Goal: Communication & Community: Answer question/provide support

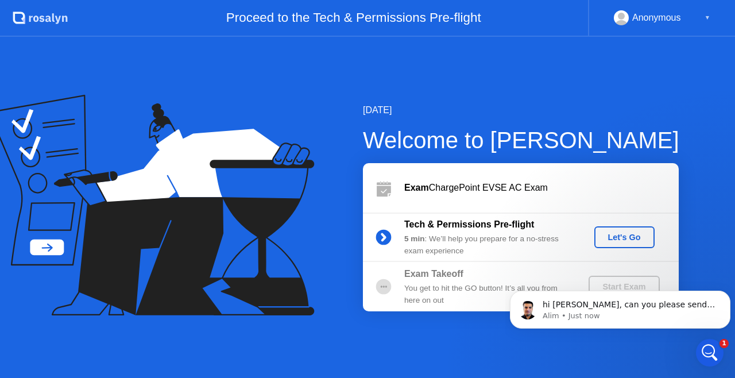
click at [42, 248] on icon at bounding box center [145, 182] width 269 height 146
click at [707, 350] on icon "Open Intercom Messenger" at bounding box center [708, 351] width 19 height 19
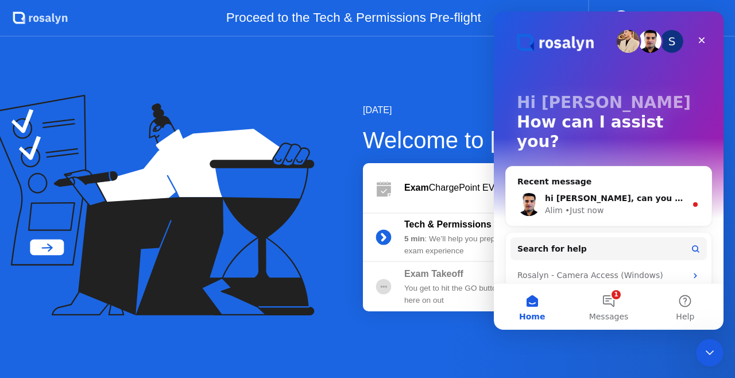
click at [633, 343] on div "[DATE] Welcome to [PERSON_NAME] Exam ChargePoint EVSE AC Exam Tech & Permission…" at bounding box center [367, 207] width 735 height 341
click at [373, 270] on div "Exam Takeoff You get to hit the GO button! It’s all you from here on out Start …" at bounding box center [521, 286] width 316 height 49
click at [696, 40] on div "Close" at bounding box center [701, 40] width 21 height 21
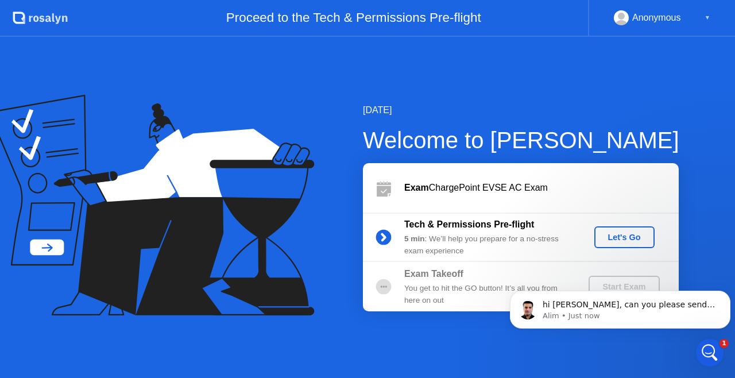
click at [603, 237] on div "Let's Go" at bounding box center [624, 236] width 51 height 9
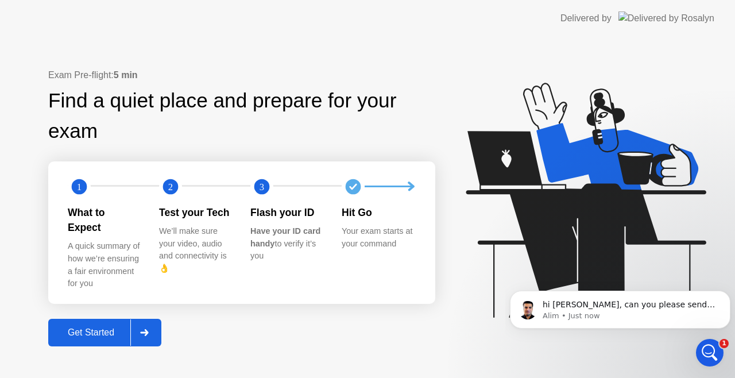
click at [157, 323] on div at bounding box center [144, 332] width 28 height 26
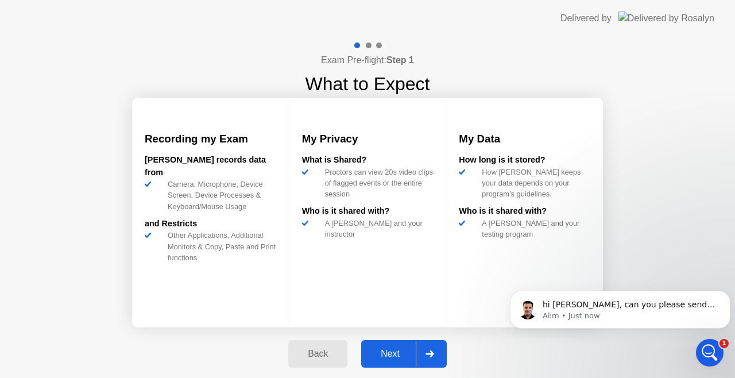
click at [434, 349] on div at bounding box center [430, 353] width 28 height 26
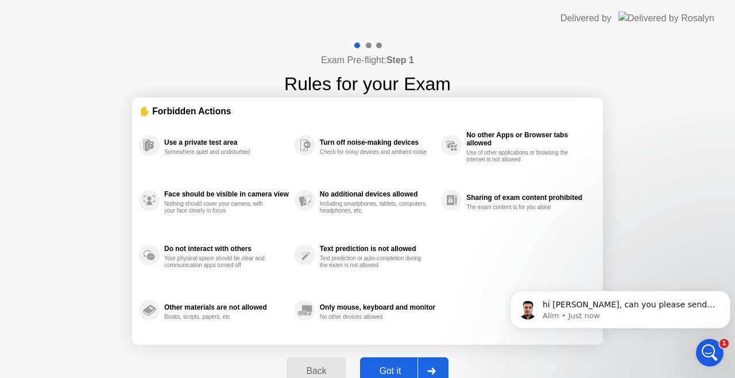
click at [433, 361] on div at bounding box center [431, 371] width 28 height 26
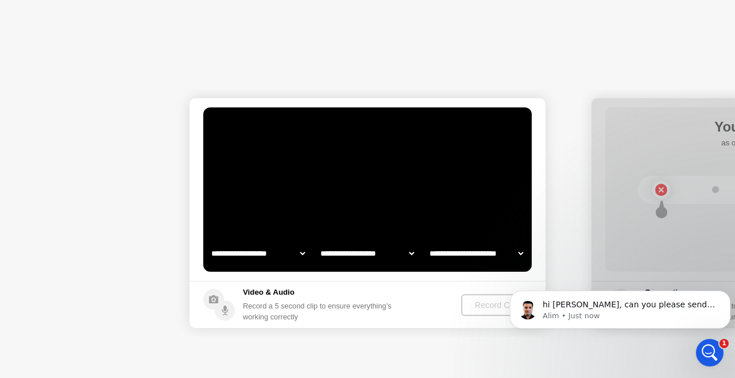
select select "**********"
select select "*******"
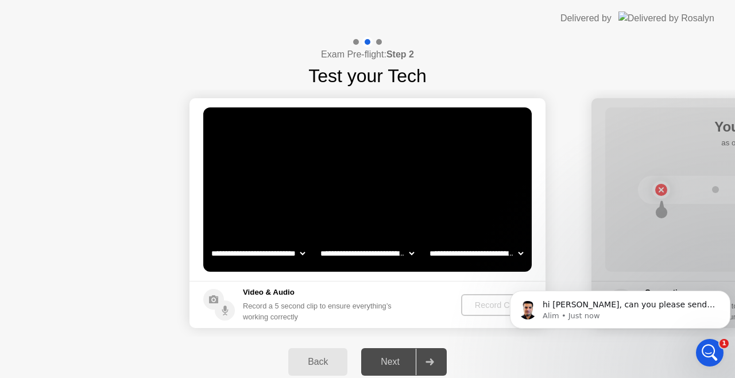
click at [463, 250] on select "**********" at bounding box center [476, 253] width 98 height 23
select select "**********"
click at [427, 242] on select "**********" at bounding box center [476, 253] width 98 height 23
click at [480, 308] on div "Record Clip" at bounding box center [496, 304] width 61 height 9
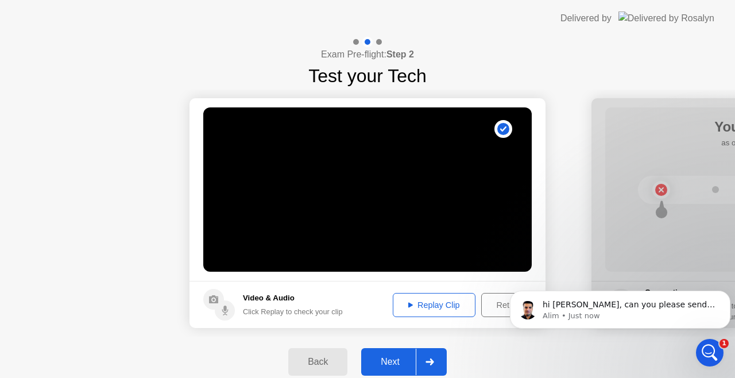
click at [402, 359] on div "Next" at bounding box center [390, 361] width 51 height 10
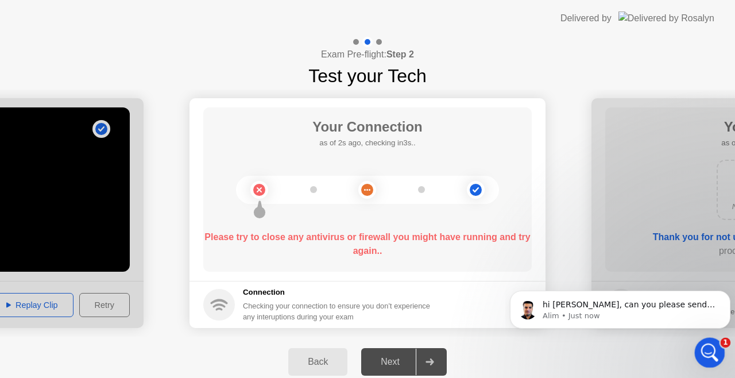
click at [701, 353] on div "Open Intercom Messenger" at bounding box center [708, 351] width 38 height 38
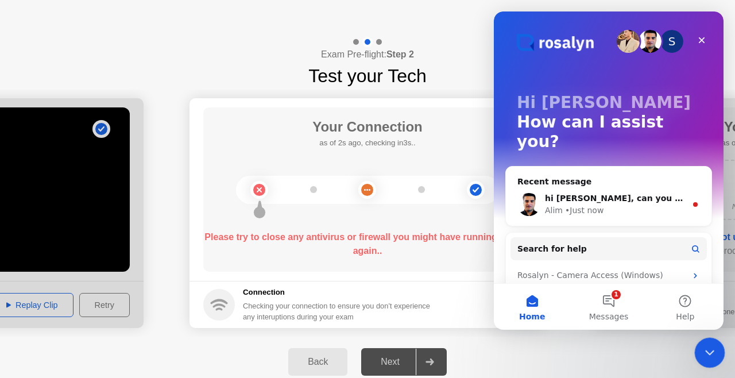
click at [701, 356] on div "Close Intercom Messenger" at bounding box center [708, 351] width 28 height 28
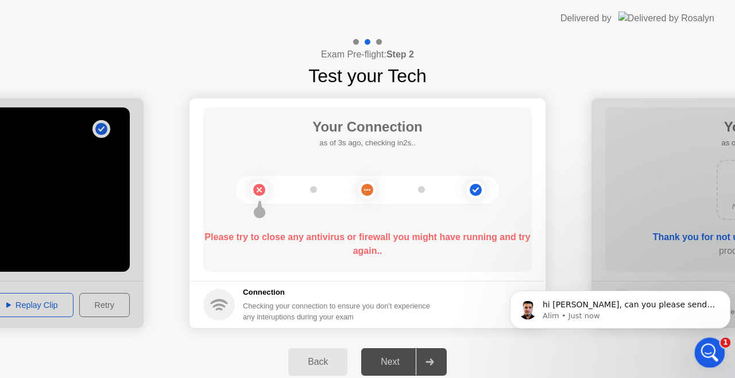
click at [694, 350] on html at bounding box center [708, 351] width 28 height 28
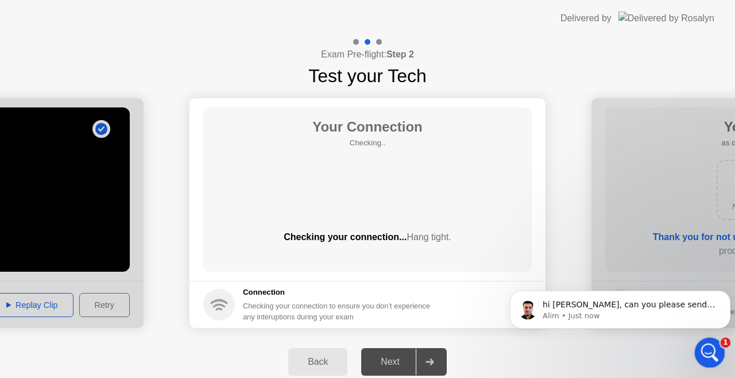
click at [704, 338] on div "Open Intercom Messenger" at bounding box center [708, 351] width 38 height 38
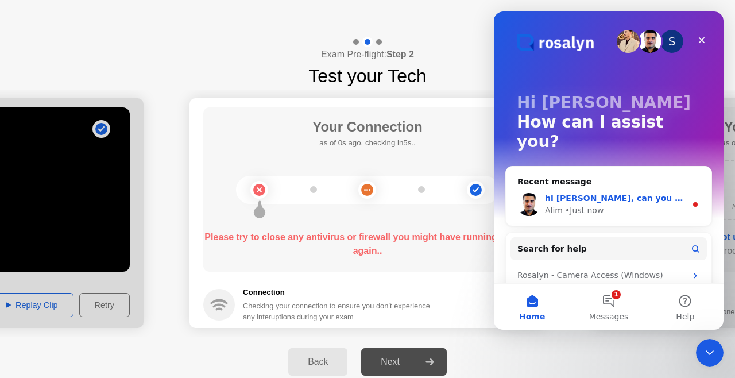
click at [656, 204] on div "Alim • Just now" at bounding box center [615, 210] width 141 height 12
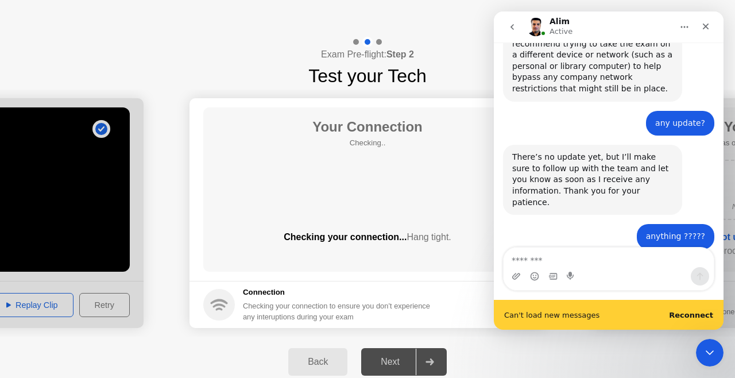
scroll to position [1344, 0]
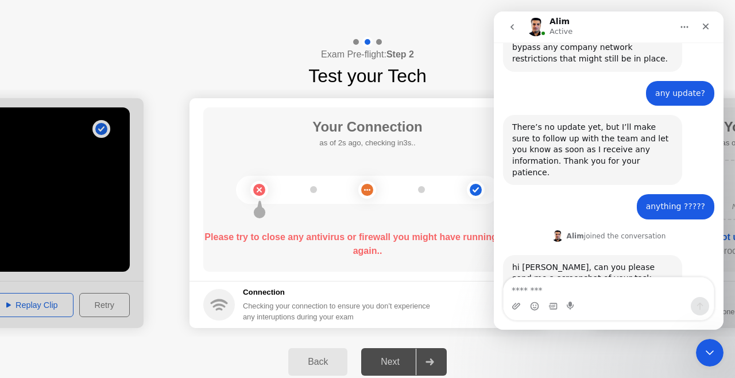
click at [685, 330] on div "Successfully reconnected" at bounding box center [609, 330] width 230 height 0
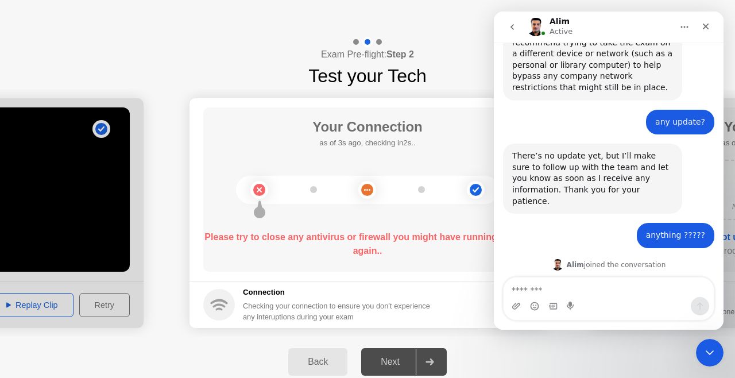
scroll to position [1315, 0]
click at [514, 28] on icon "go back" at bounding box center [511, 26] width 9 height 9
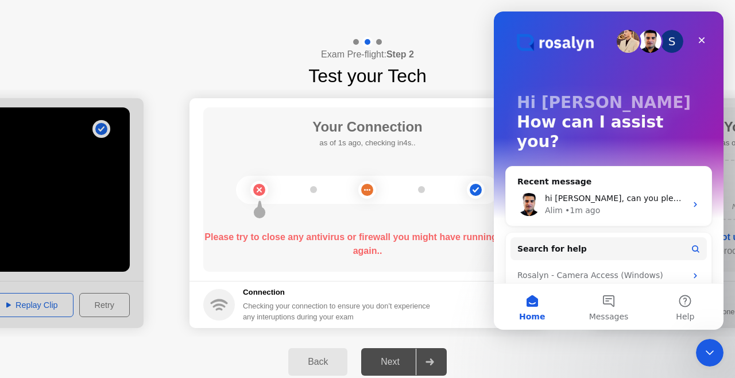
scroll to position [0, 0]
click at [633, 193] on span "hi [PERSON_NAME], can you please send me a screenshot of your task manager?" at bounding box center [708, 197] width 327 height 9
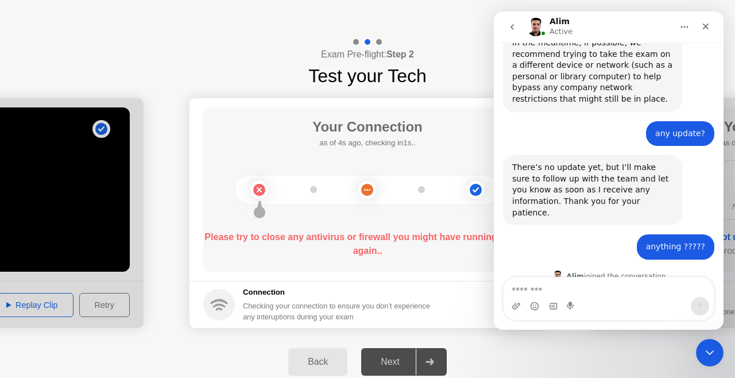
scroll to position [1315, 0]
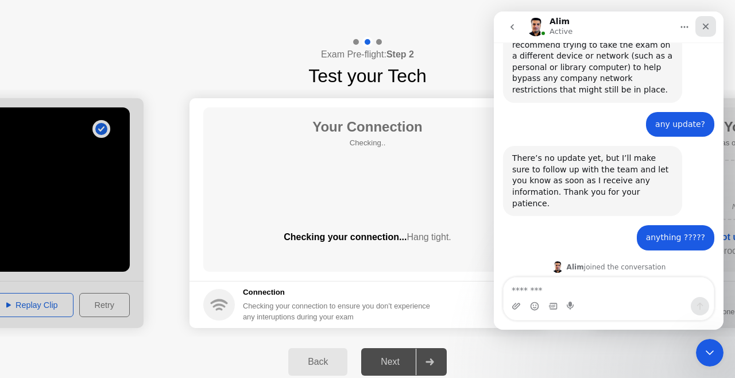
click at [703, 32] on div "Close" at bounding box center [705, 26] width 21 height 21
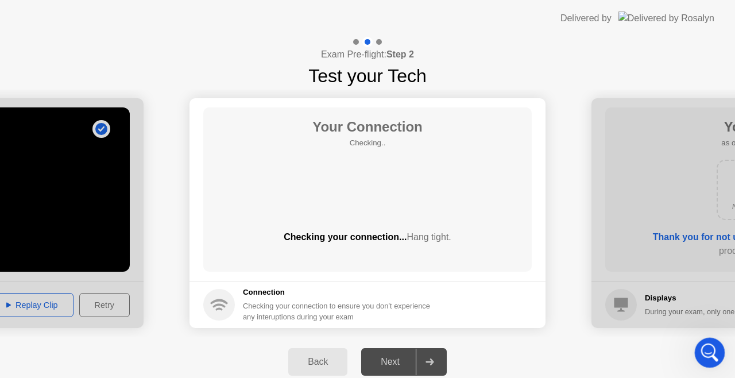
click at [702, 350] on icon "Open Intercom Messenger" at bounding box center [708, 351] width 19 height 19
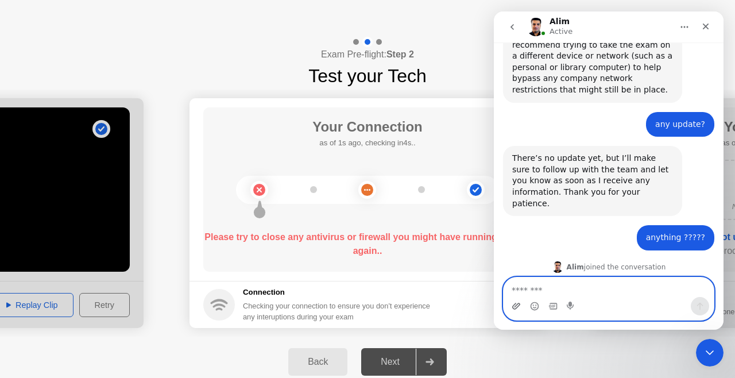
click at [515, 307] on icon "Upload attachment" at bounding box center [516, 306] width 8 height 6
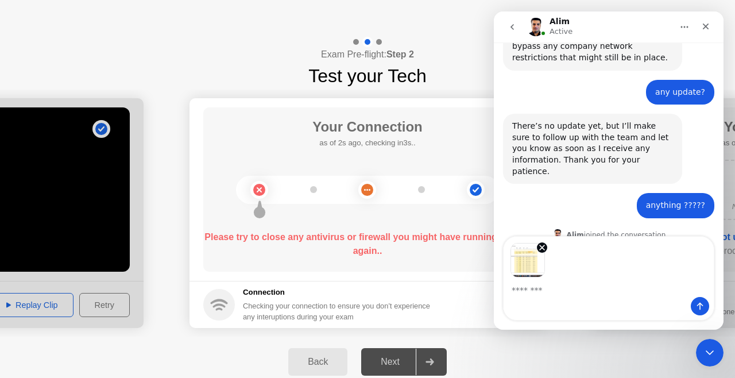
scroll to position [1355, 0]
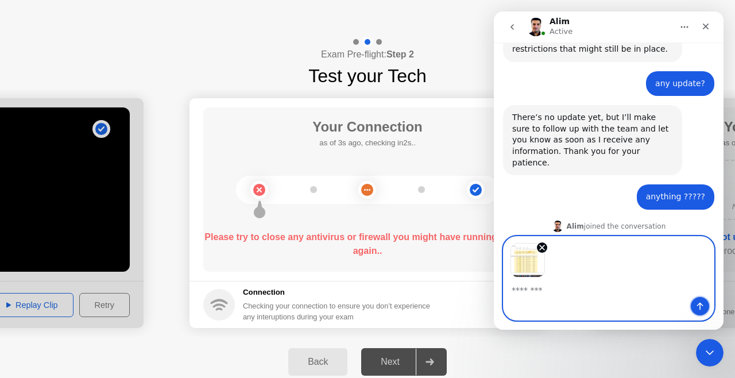
click at [703, 302] on icon "Send a message…" at bounding box center [699, 305] width 9 height 9
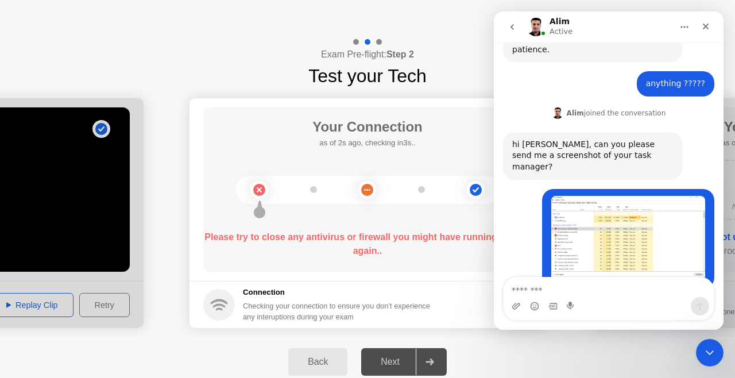
scroll to position [1526, 0]
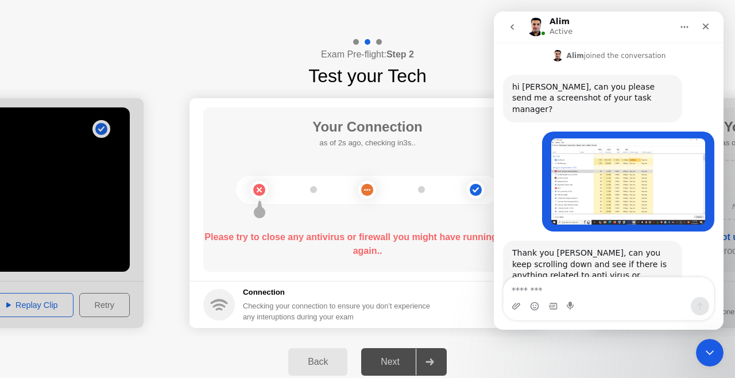
click at [304, 265] on div "Your Connection as of 2s ago, checking in3s.. Please try to close any antivirus…" at bounding box center [367, 189] width 328 height 164
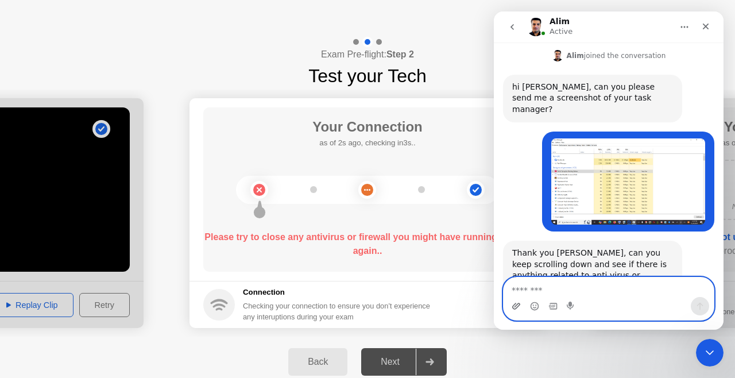
click at [518, 304] on icon "Upload attachment" at bounding box center [515, 305] width 9 height 9
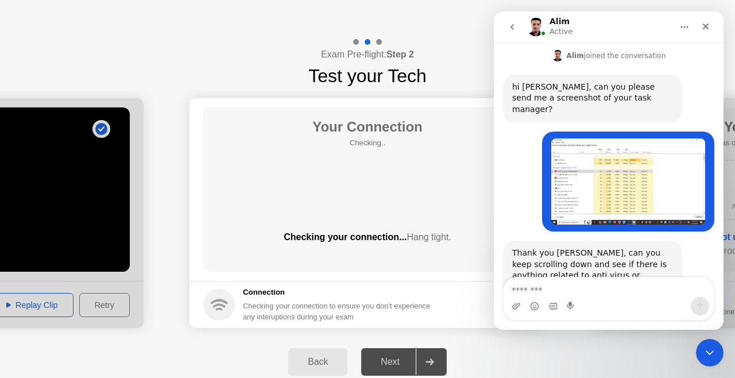
click at [511, 300] on div "Intercom messenger" at bounding box center [515, 306] width 9 height 18
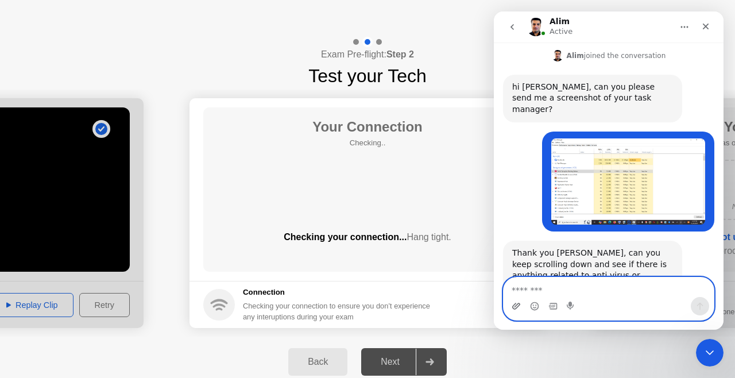
click at [514, 305] on icon "Upload attachment" at bounding box center [515, 305] width 9 height 9
click at [513, 307] on icon "Upload attachment" at bounding box center [515, 305] width 9 height 9
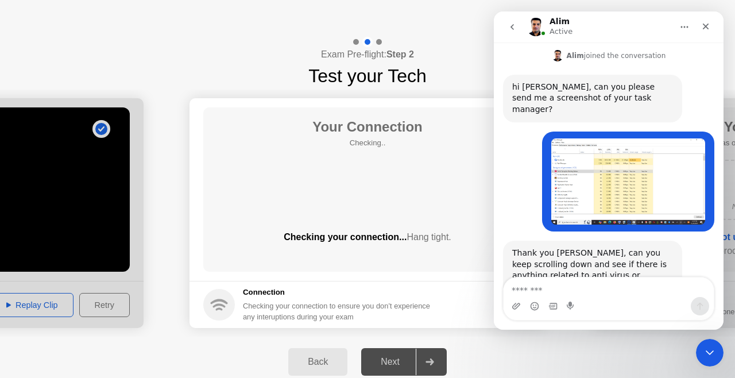
click at [462, 50] on div "Exam Pre-flight: Step 2 Test your Tech" at bounding box center [367, 63] width 735 height 53
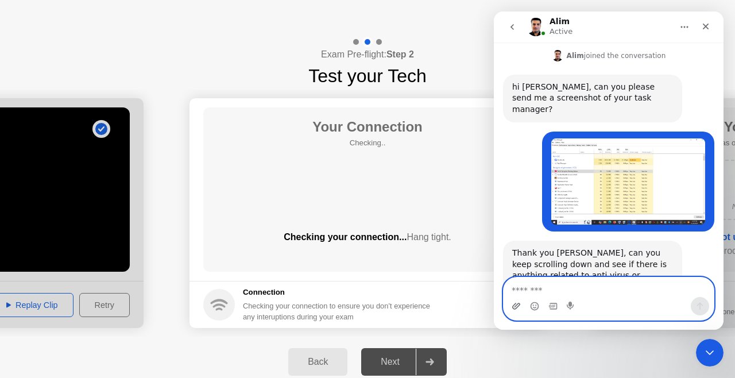
click at [514, 305] on icon "Upload attachment" at bounding box center [515, 305] width 9 height 9
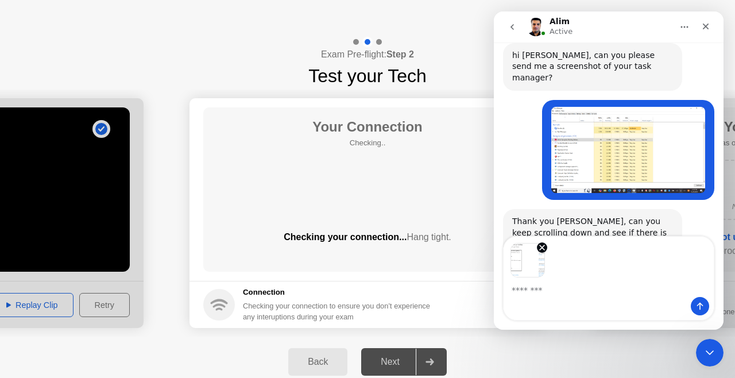
scroll to position [1566, 0]
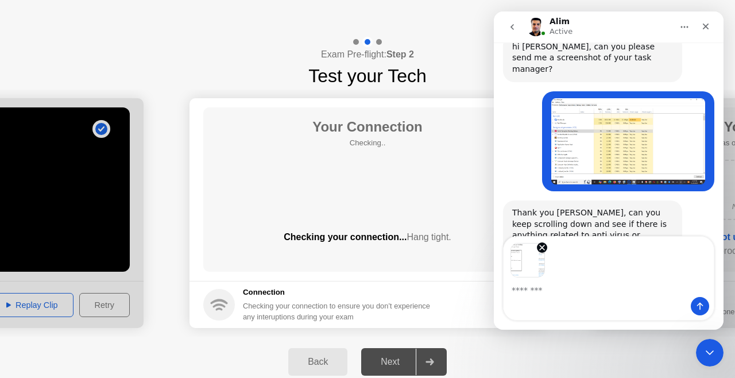
click at [710, 308] on div "Intercom messenger" at bounding box center [608, 306] width 210 height 18
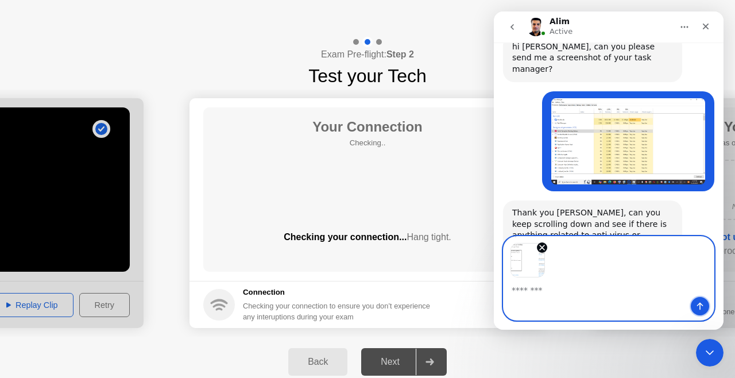
click at [707, 307] on button "Send a message…" at bounding box center [700, 306] width 18 height 18
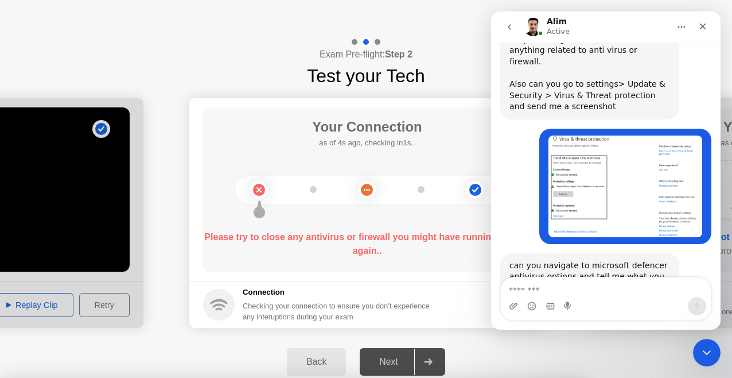
scroll to position [1707, 0]
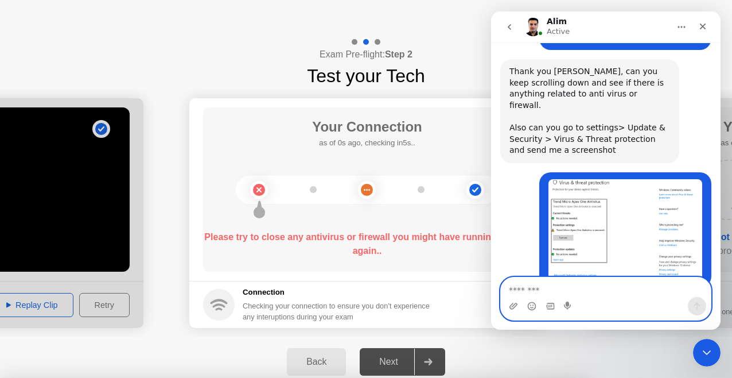
click at [532, 296] on textarea "Message…" at bounding box center [606, 287] width 210 height 20
type textarea "**********"
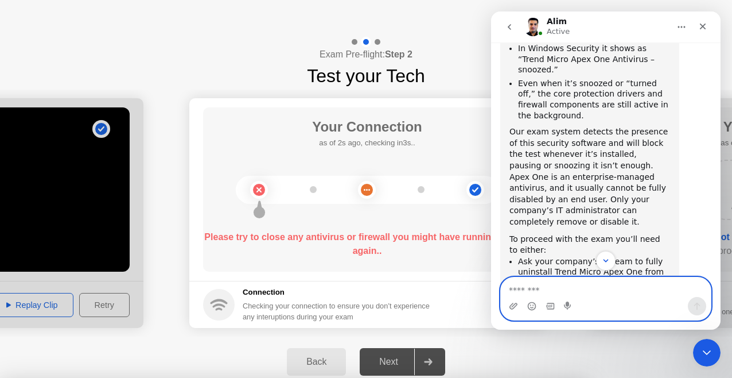
scroll to position [2220, 0]
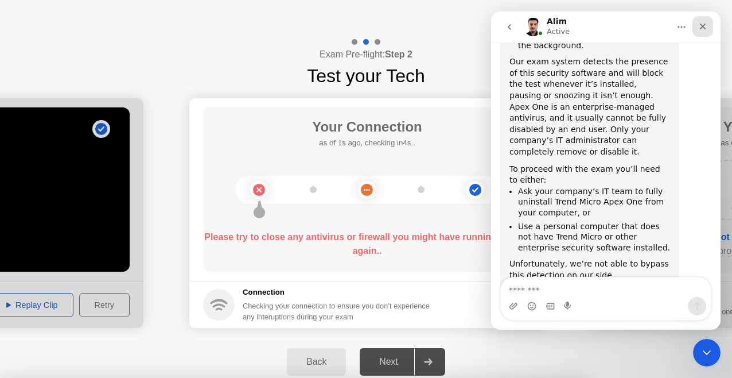
click at [697, 29] on div "Close" at bounding box center [703, 26] width 21 height 21
